Goal: Information Seeking & Learning: Learn about a topic

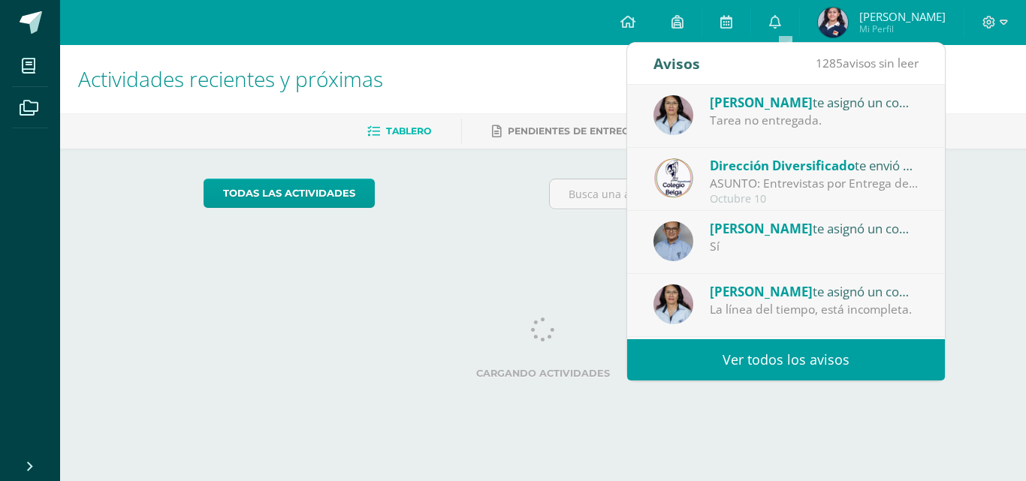
click at [802, 230] on div "[PERSON_NAME] te asignó un comentario en 'Relato corto corregido' para 'Expresi…" at bounding box center [814, 229] width 209 height 20
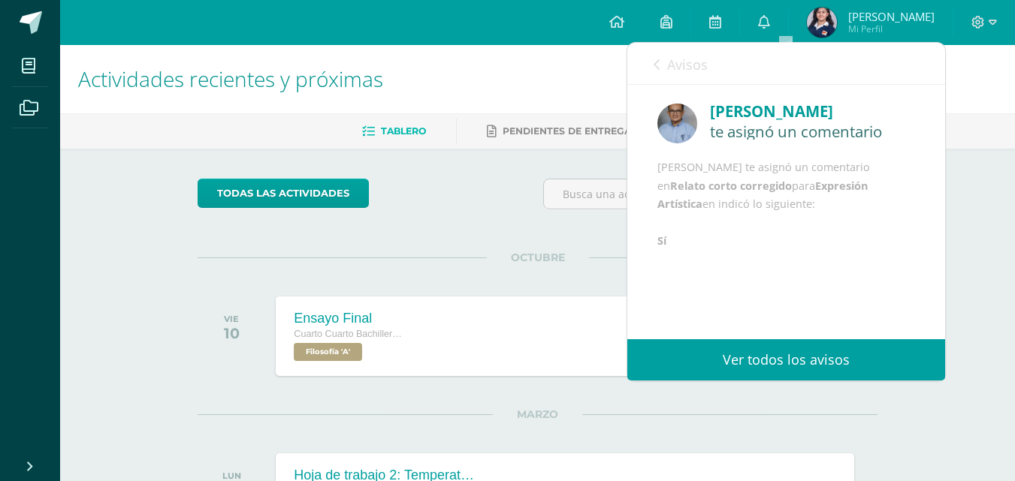
click at [691, 69] on span "Avisos" at bounding box center [687, 65] width 41 height 18
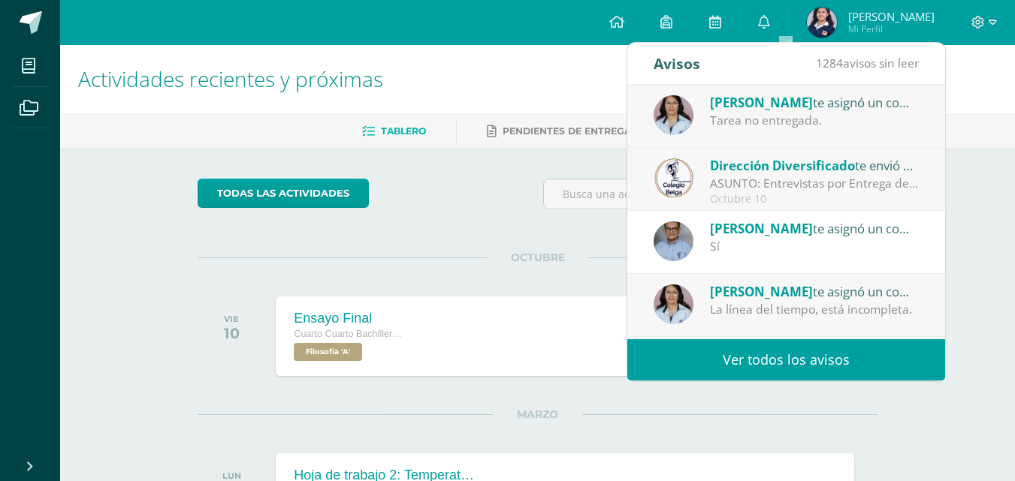
click at [817, 301] on div "La línea del tiempo, está incompleta." at bounding box center [814, 309] width 209 height 17
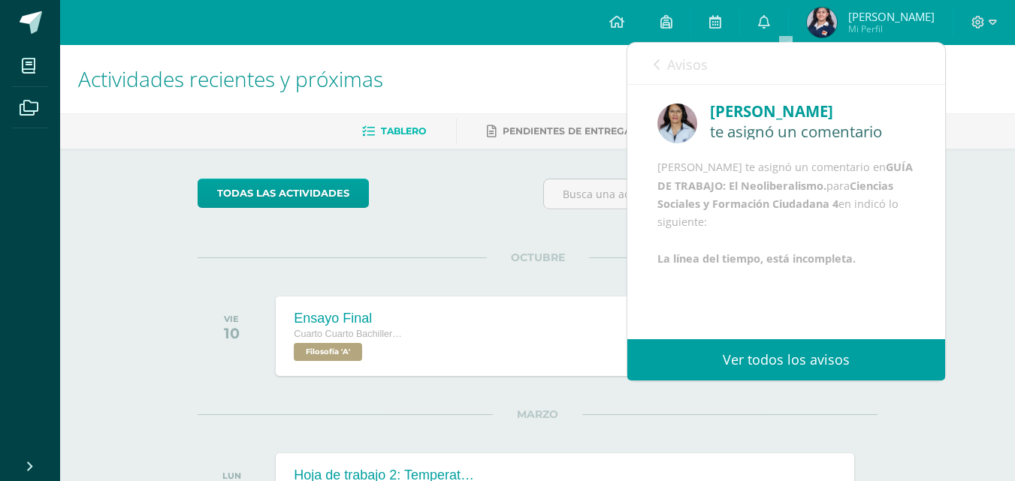
click at [679, 71] on span "Avisos" at bounding box center [687, 65] width 41 height 18
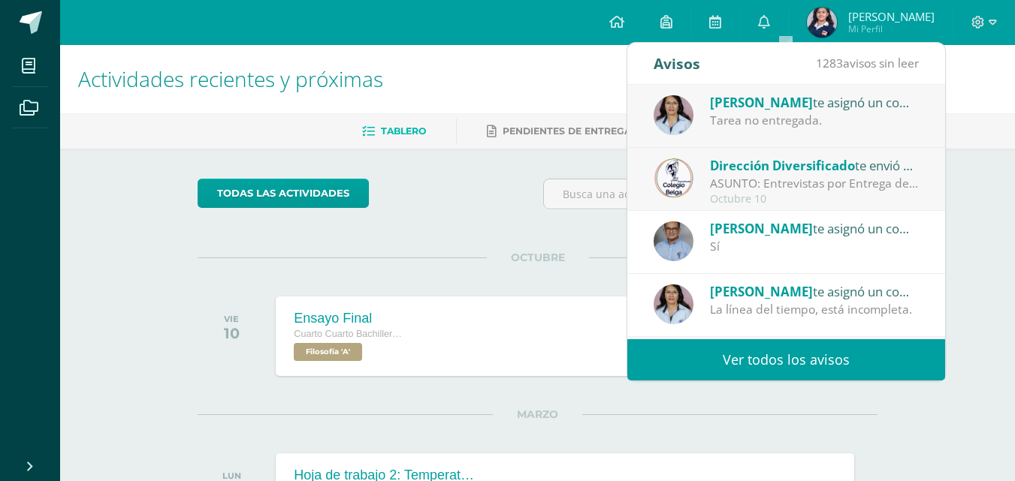
click at [791, 135] on div "[PERSON_NAME] te asignó un comentario en 'ORGANIZADORES GRÁFICOS: Parte II: ¿Có…" at bounding box center [786, 116] width 318 height 63
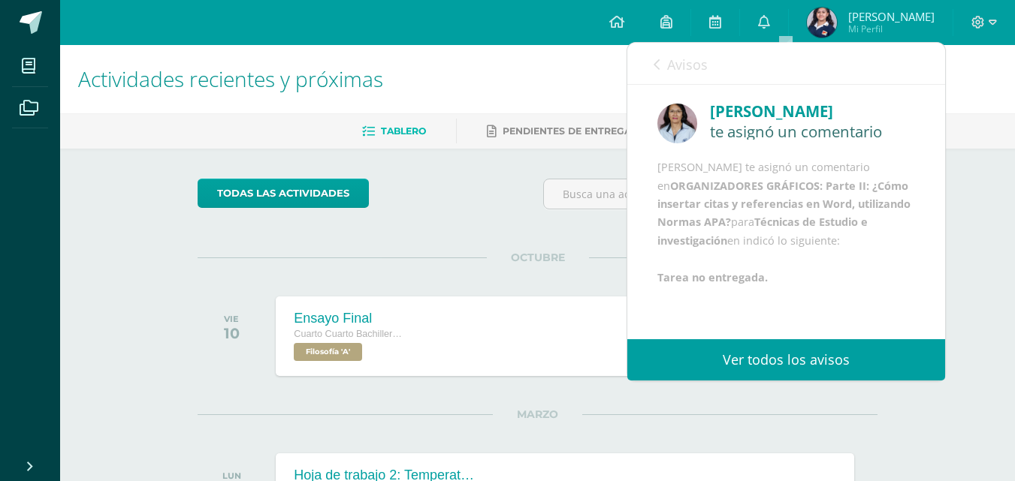
click at [655, 62] on icon at bounding box center [656, 65] width 6 height 12
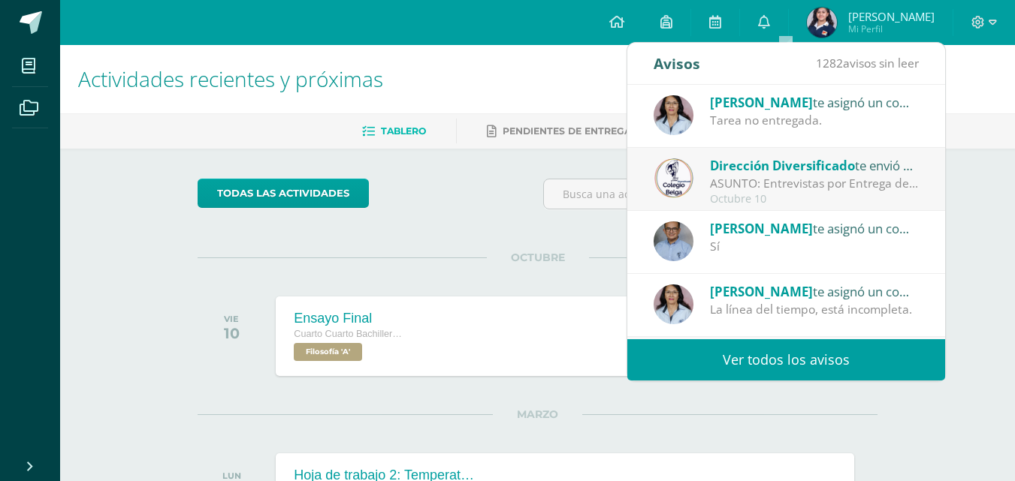
click at [770, 24] on icon at bounding box center [764, 22] width 12 height 14
click at [495, 206] on div "todas las Actividades" at bounding box center [537, 200] width 692 height 43
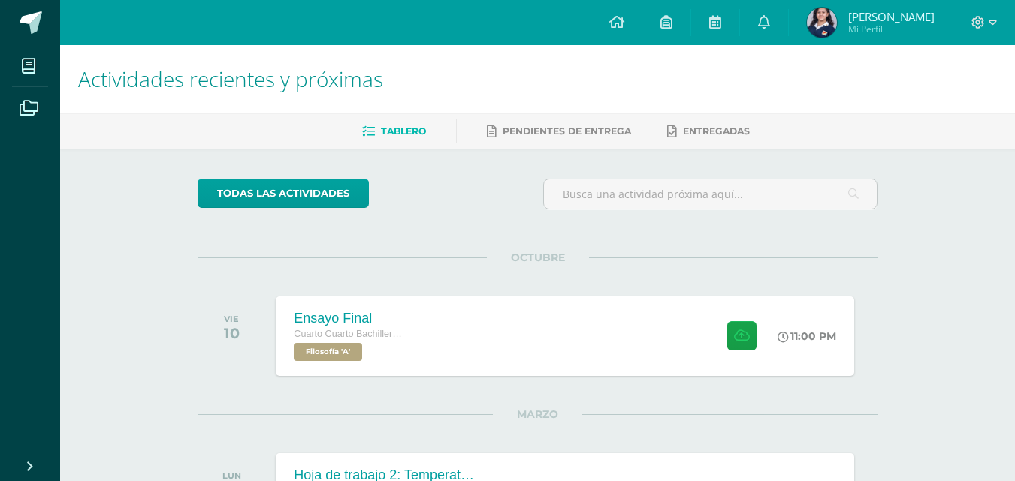
click at [511, 311] on div "Ensayo Final Cuarto Cuarto Bachillerato en Ciencias y Letras con Orientación en…" at bounding box center [564, 337] width 577 height 80
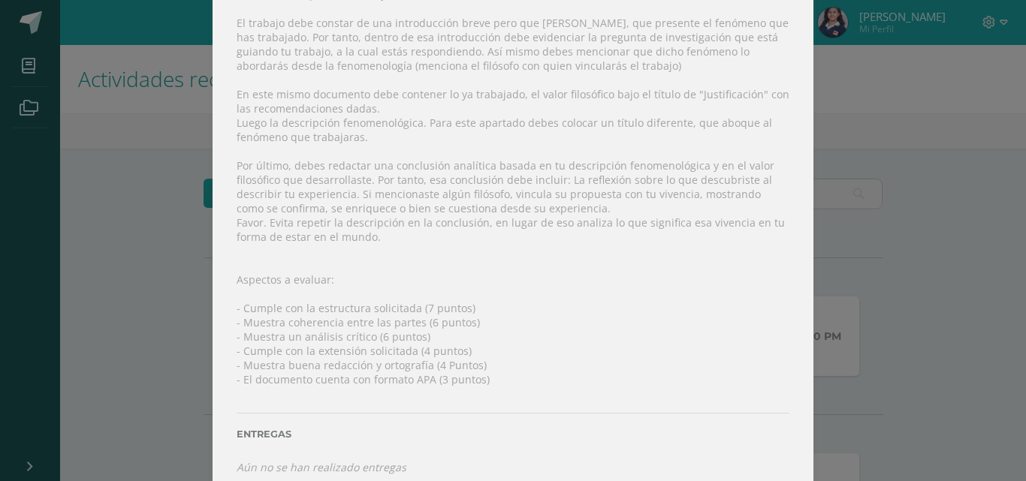
scroll to position [240, 0]
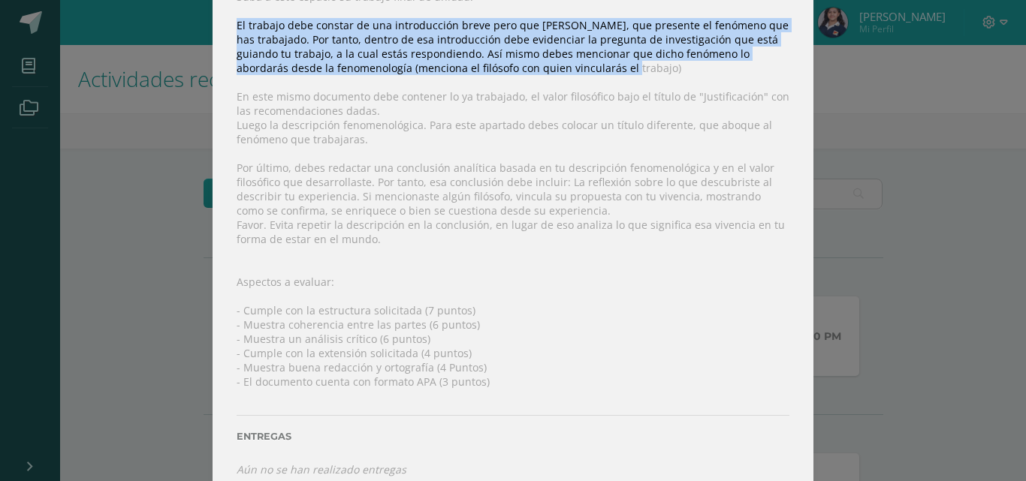
drag, startPoint x: 229, startPoint y: 15, endPoint x: 595, endPoint y: 65, distance: 369.8
click at [595, 65] on div "Instrucciones: Suba a este espacio su trabajo final de unidad. El trabajo debe …" at bounding box center [513, 218] width 601 height 565
copy div "El trabajo debe constar de una introducción breve pero que [PERSON_NAME], que p…"
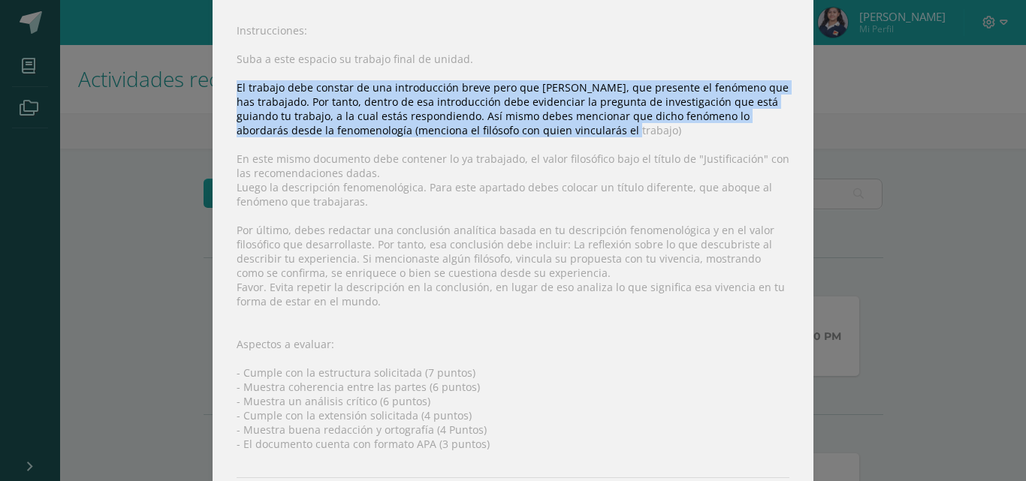
scroll to position [179, 0]
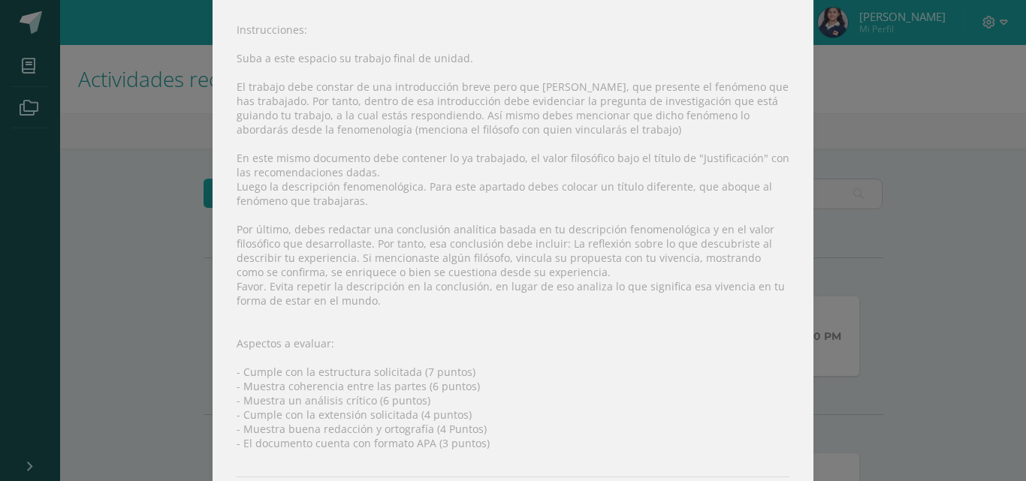
click at [330, 214] on div "Instrucciones: Suba a este espacio su trabajo final de unidad. El trabajo debe …" at bounding box center [513, 280] width 601 height 565
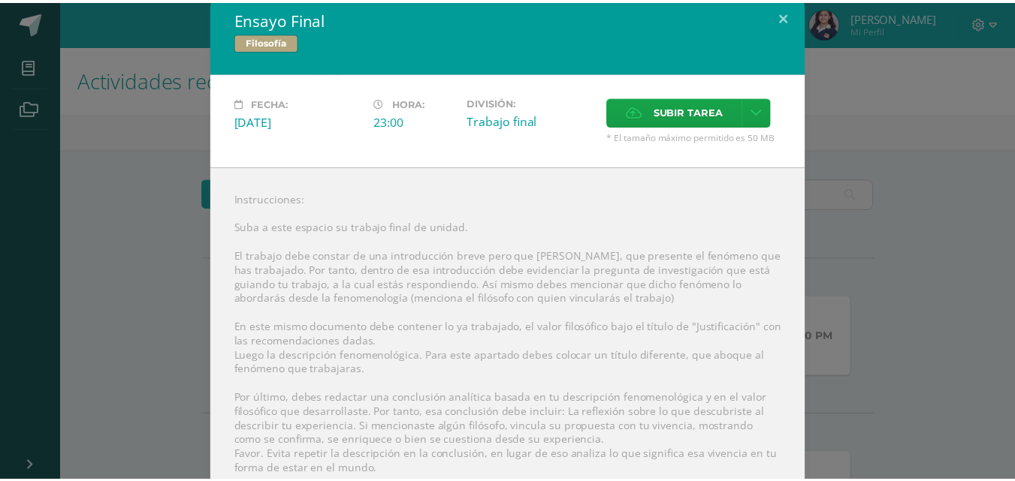
scroll to position [9, 0]
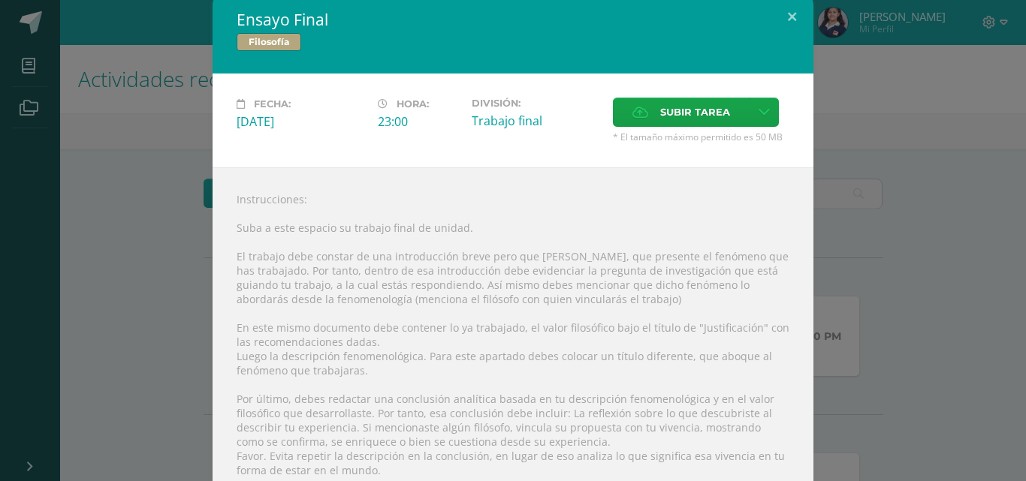
click at [275, 24] on h2 "Ensayo Final" at bounding box center [513, 19] width 553 height 21
click at [278, 37] on span "Filosofía" at bounding box center [269, 42] width 65 height 18
click at [158, 40] on div "Ensayo Final Filosofía Fecha: [DATE] Hora: 23:00 División: Trabajo final" at bounding box center [513, 362] width 1014 height 742
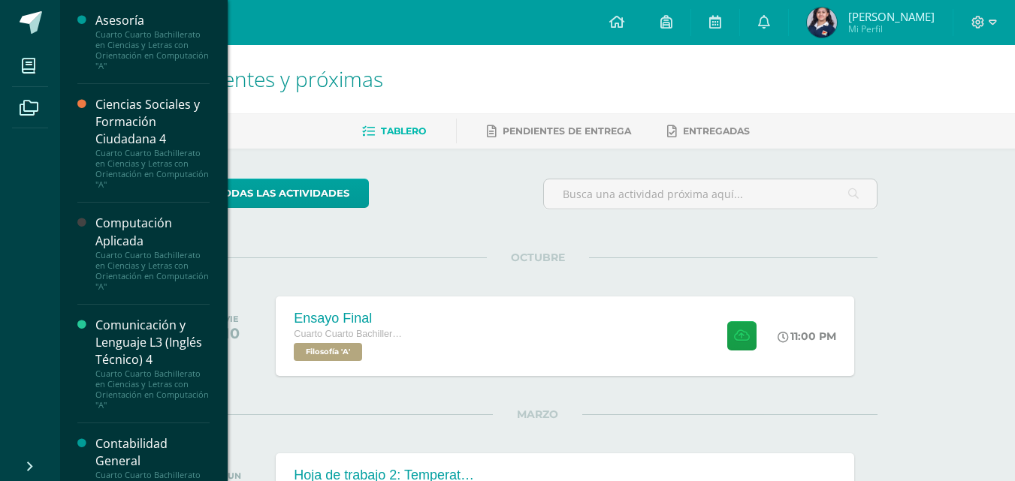
click at [46, 70] on li "Mis cursos" at bounding box center [30, 66] width 60 height 42
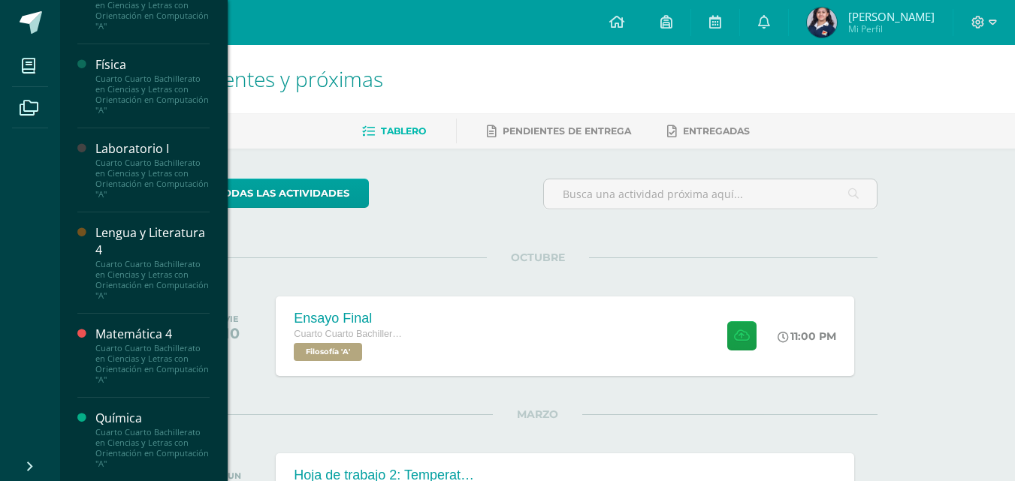
scroll to position [872, 0]
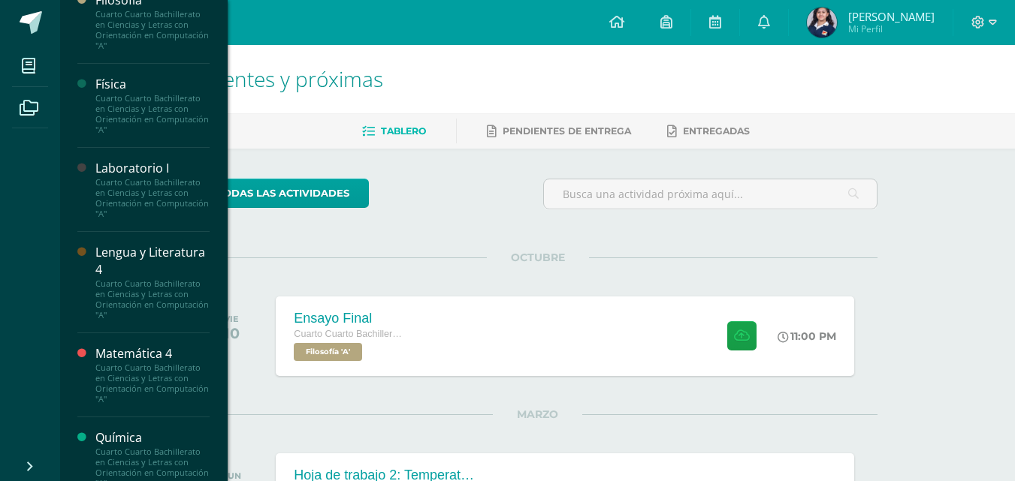
click at [140, 51] on div "Cuarto Cuarto Bachillerato en Ciencias y Letras con Orientación en Computación …" at bounding box center [152, 30] width 114 height 42
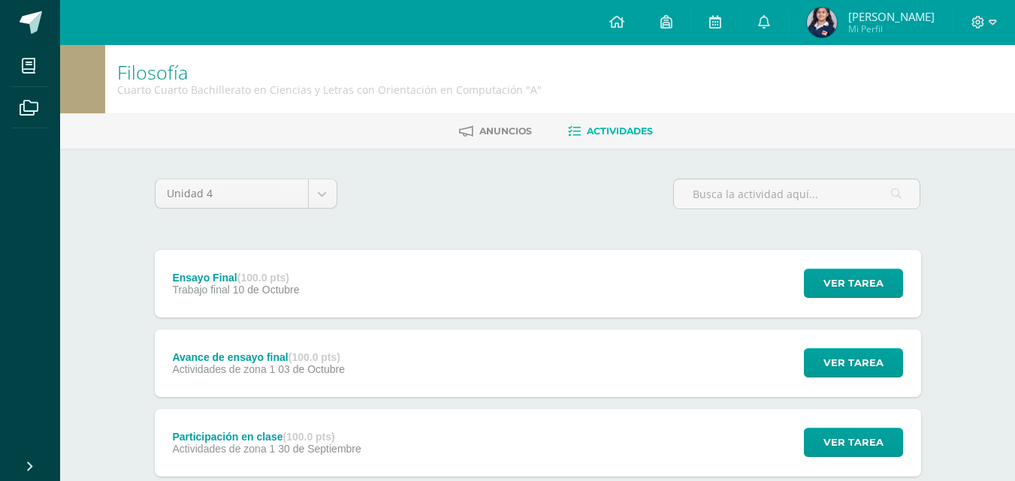
click at [604, 375] on div "Avance de ensayo final (100.0 pts) Actividades de zona 1 03 de Octubre Ver tare…" at bounding box center [538, 364] width 766 height 68
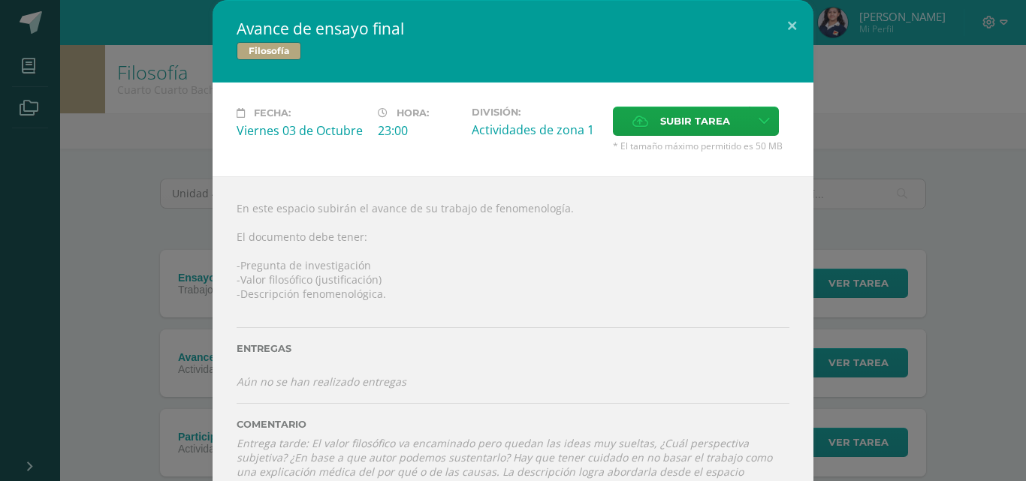
scroll to position [26, 0]
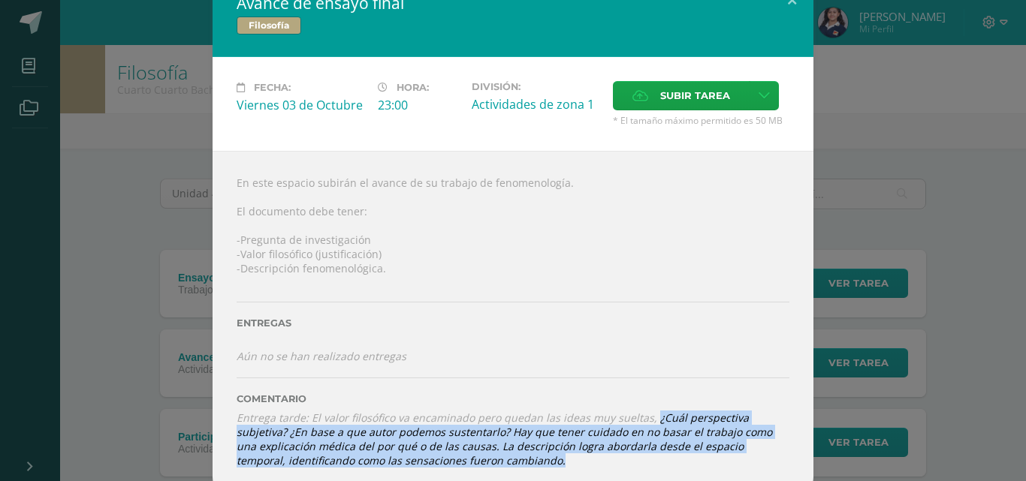
drag, startPoint x: 641, startPoint y: 407, endPoint x: 556, endPoint y: 451, distance: 95.4
click at [556, 451] on div "Comentario Entrega tarde: El valor filosófico va encaminado pero quedan las ide…" at bounding box center [513, 415] width 553 height 104
copy icon "¿Cuál perspectiva subjetiva? ¿En base a que autor podemos sustentarlo? Hay que …"
